Goal: Find specific page/section: Find specific page/section

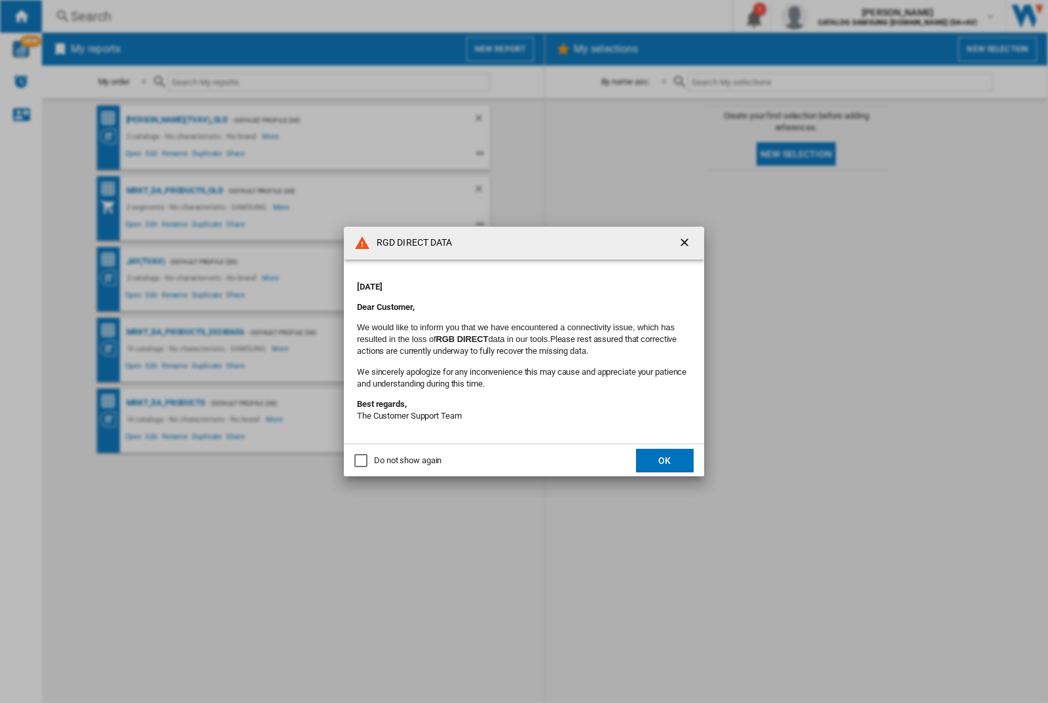
click at [834, 16] on div "RGD DIRECT DATA [DATE] Dear Customer, We would like to inform you that we have …" at bounding box center [524, 351] width 1048 height 703
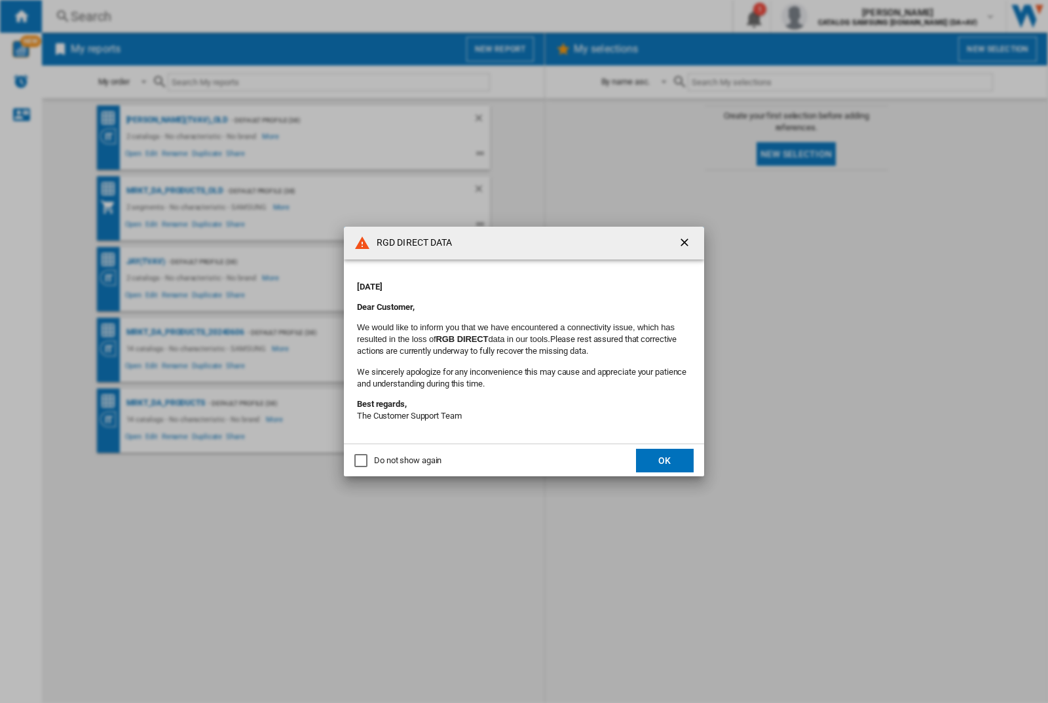
click at [834, 16] on div "RGD DIRECT DATA [DATE] Dear Customer, We would like to inform you that we have …" at bounding box center [524, 351] width 1048 height 703
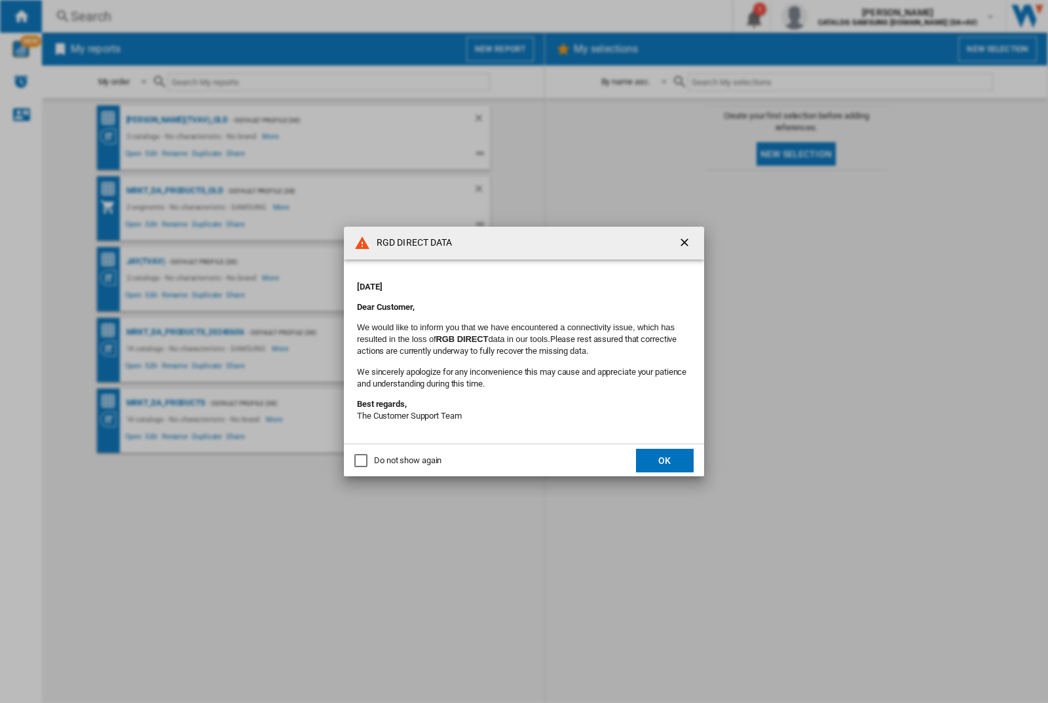
click at [834, 16] on div "RGD DIRECT DATA [DATE] Dear Customer, We would like to inform you that we have …" at bounding box center [524, 351] width 1048 height 703
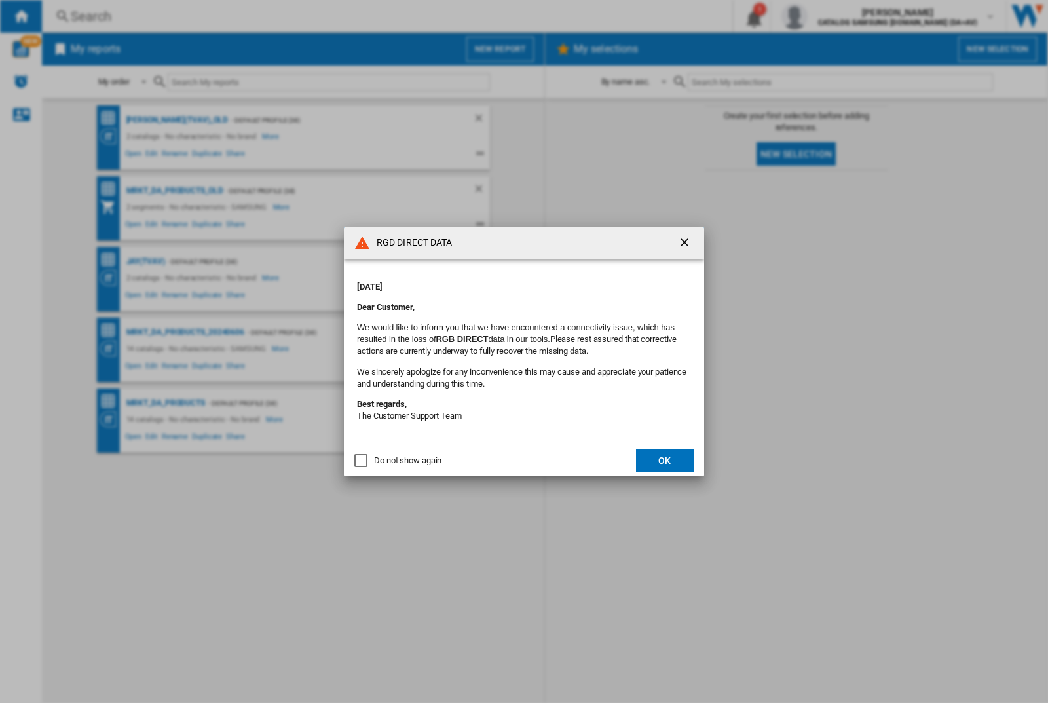
click at [834, 16] on div "RGD DIRECT DATA [DATE] Dear Customer, We would like to inform you that we have …" at bounding box center [524, 351] width 1048 height 703
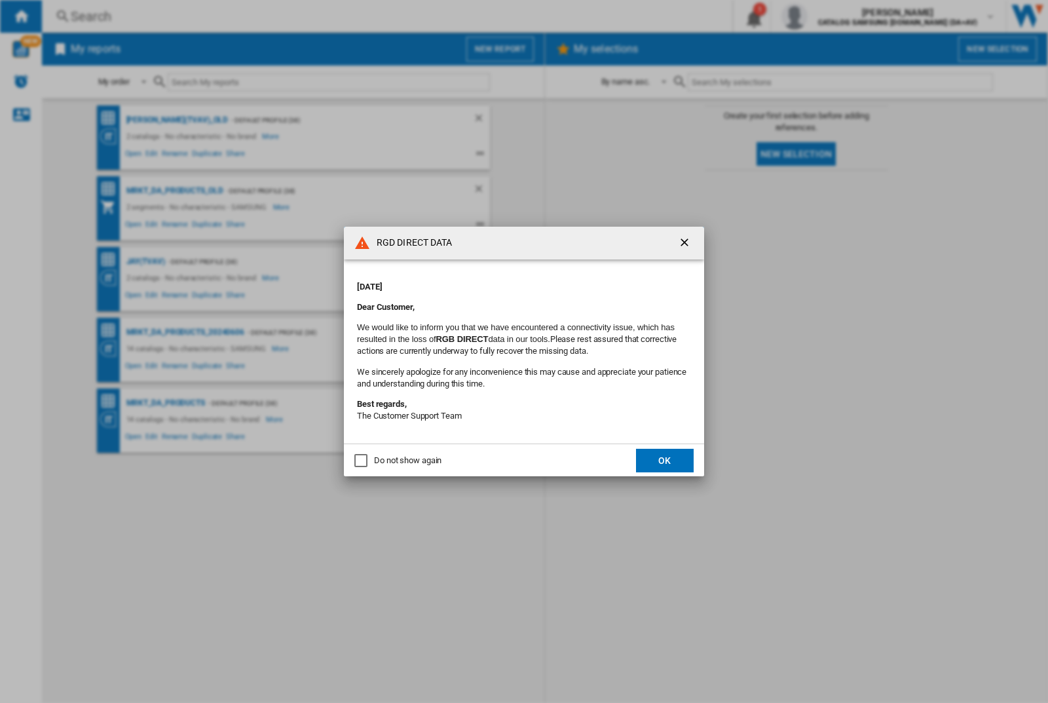
click at [834, 16] on div "RGD DIRECT DATA [DATE] Dear Customer, We would like to inform you that we have …" at bounding box center [524, 351] width 1048 height 703
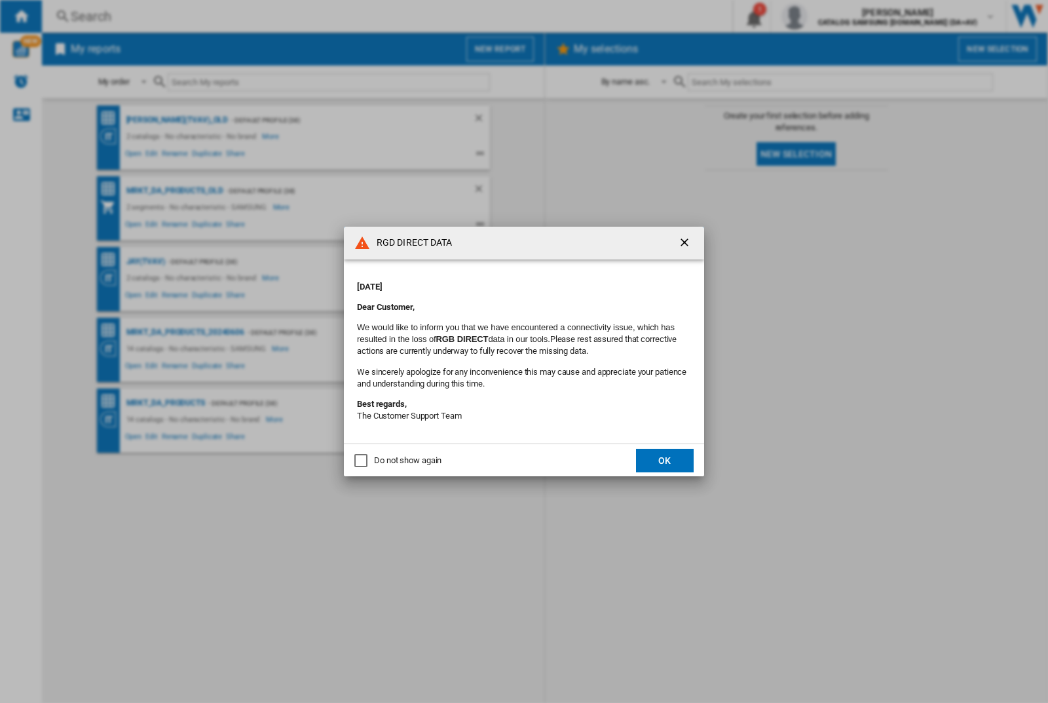
click at [834, 16] on div "RGD DIRECT DATA Monday, September 22, 2025 Dear Customer, We would like to info…" at bounding box center [524, 351] width 1048 height 703
click at [834, 16] on div "RGD DIRECT DATA [DATE] Dear Customer, We would like to inform you that we have …" at bounding box center [524, 351] width 1048 height 703
click at [834, 16] on div "RGD DIRECT DATA Monday, September 22, 2025 Dear Customer, We would like to info…" at bounding box center [524, 351] width 1048 height 703
click at [834, 16] on div "RGD DIRECT DATA [DATE] Dear Customer, We would like to inform you that we have …" at bounding box center [524, 351] width 1048 height 703
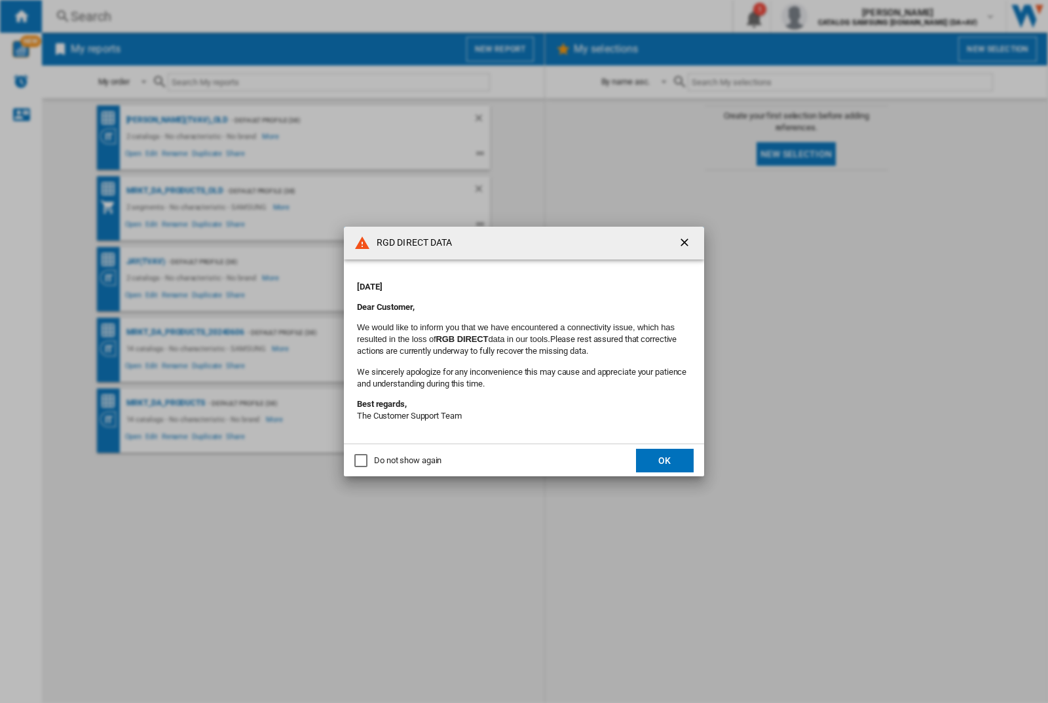
click at [834, 16] on div "RGD DIRECT DATA [DATE] Dear Customer, We would like to inform you that we have …" at bounding box center [524, 351] width 1048 height 703
